Goal: Find specific page/section: Find specific page/section

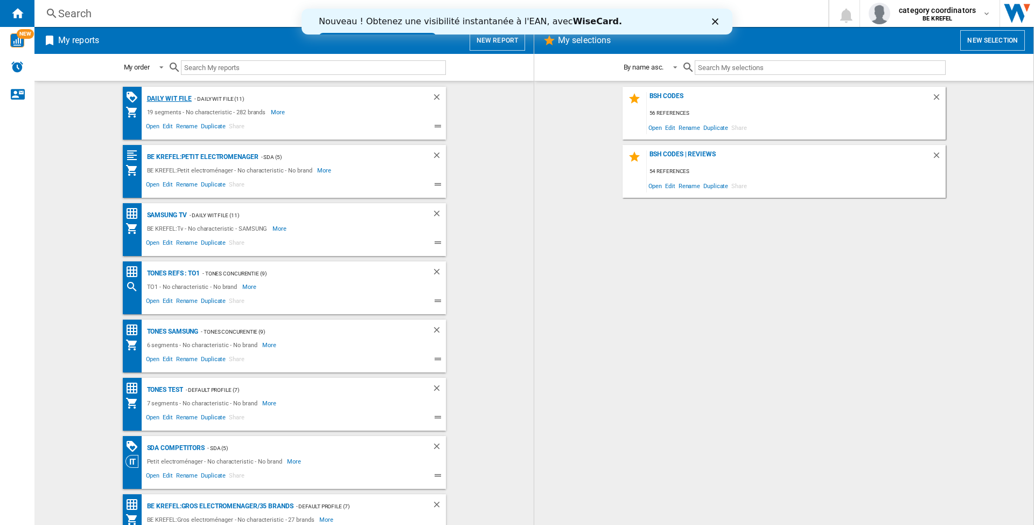
click at [169, 97] on div "Daily WIT file" at bounding box center [168, 98] width 48 height 13
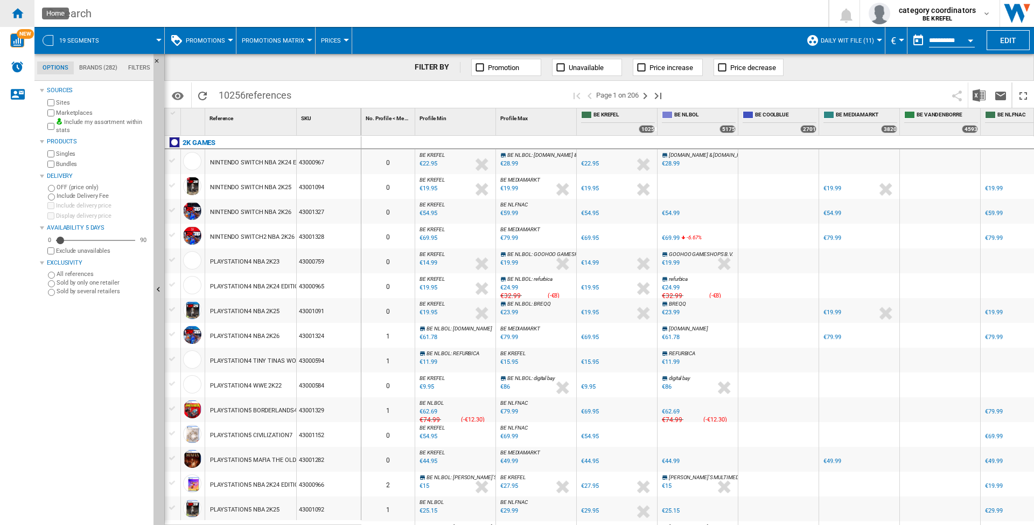
click at [13, 12] on ng-md-icon "Home" at bounding box center [17, 12] width 13 height 13
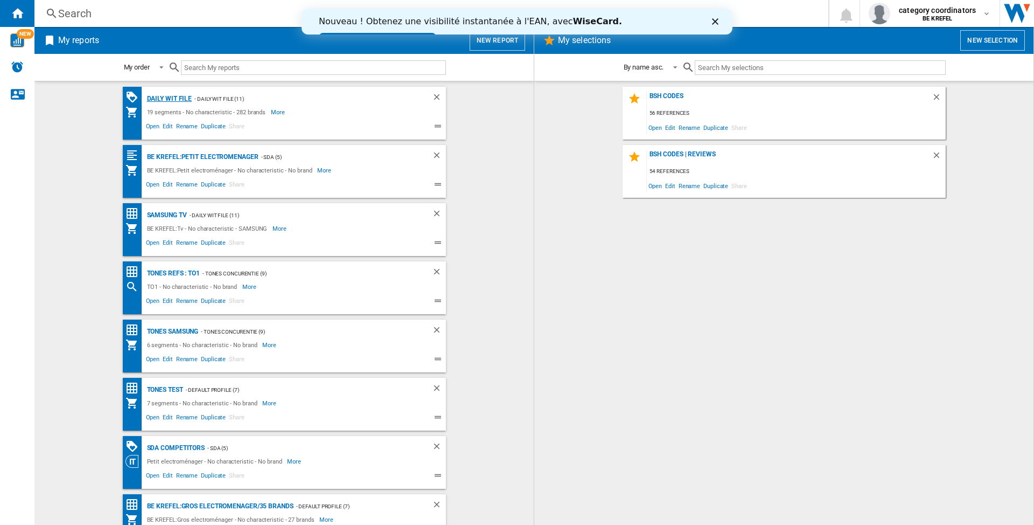
click at [165, 99] on div "Daily WIT file" at bounding box center [168, 98] width 48 height 13
